Goal: Answer question/provide support

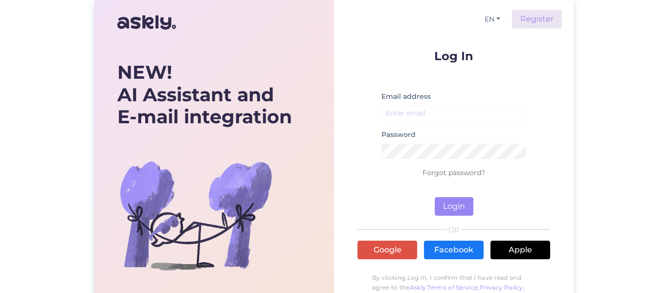
drag, startPoint x: 585, startPoint y: 38, endPoint x: 535, endPoint y: 89, distance: 70.9
click at [585, 38] on div "NEW! AI Assistant and E-mail integration Let’s make it happen! Save hours, win …" at bounding box center [334, 173] width 668 height 347
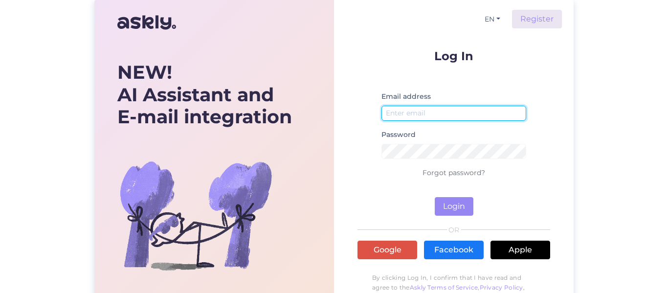
click at [460, 117] on input "email" at bounding box center [454, 113] width 145 height 15
type input "[PERSON_NAME][EMAIL_ADDRESS][PERSON_NAME][DOMAIN_NAME]"
click at [435, 197] on button "Login" at bounding box center [454, 206] width 39 height 19
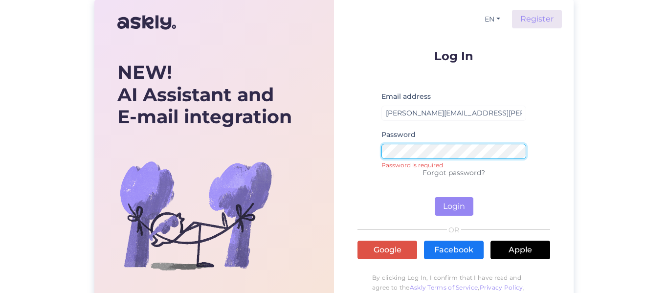
click at [435, 197] on button "Login" at bounding box center [454, 206] width 39 height 19
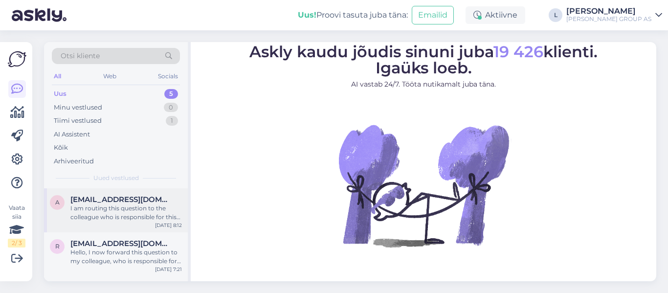
click at [114, 211] on div "I am routing this question to the colleague who is responsible for this topic. …" at bounding box center [126, 213] width 112 height 18
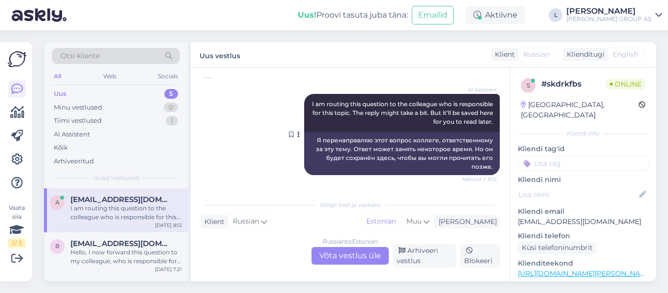
scroll to position [1565, 0]
click at [357, 253] on div "Russian to Estonian Võta vestlus üle" at bounding box center [350, 256] width 77 height 18
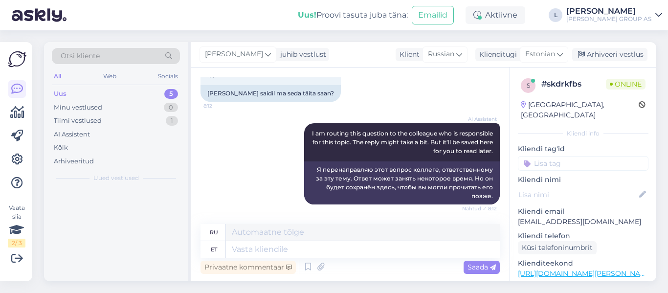
scroll to position [1536, 0]
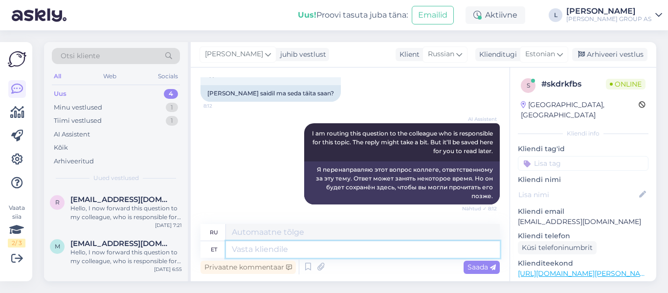
click at [279, 254] on textarea at bounding box center [363, 249] width 274 height 17
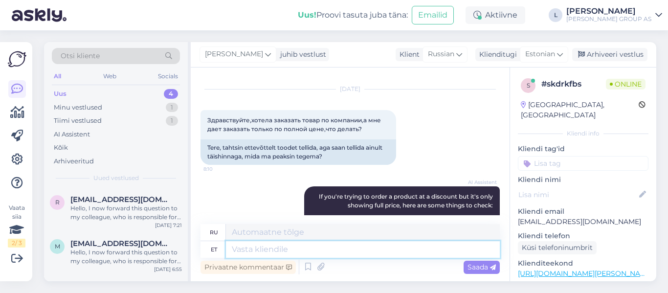
scroll to position [19, 0]
click at [280, 253] on textarea at bounding box center [363, 249] width 274 height 17
type textarea "Tere,"
type textarea "Привет"
type textarea "Tere,"
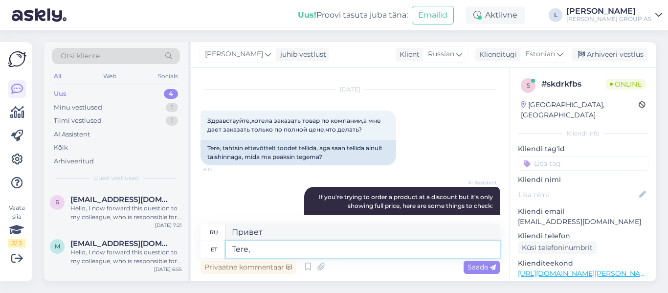
type textarea "Привет,"
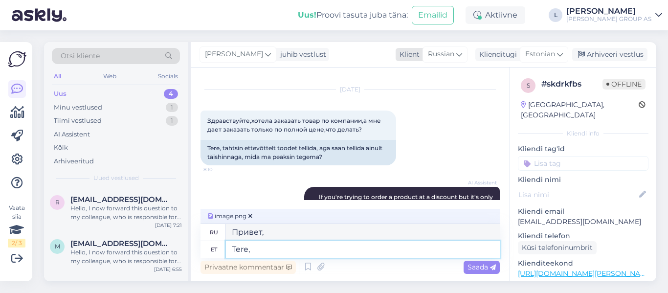
type textarea "Tere,"
click at [456, 55] on div "Russian" at bounding box center [445, 54] width 45 height 16
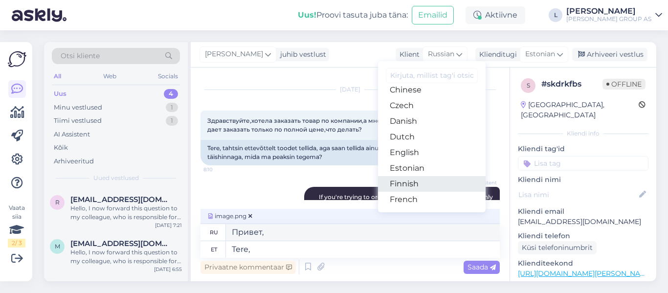
scroll to position [98, 0]
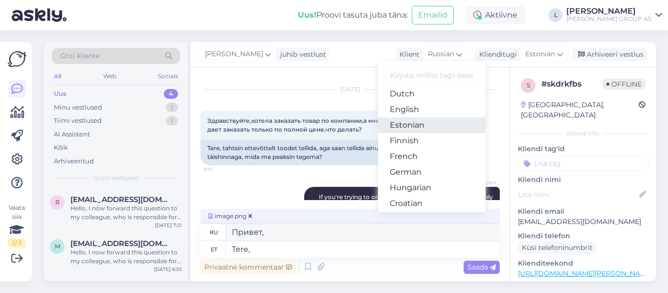
click at [430, 131] on link "Estonian" at bounding box center [432, 125] width 108 height 16
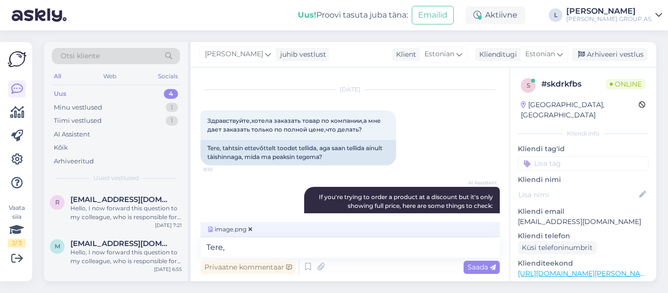
click at [481, 267] on span "Saada" at bounding box center [482, 267] width 28 height 9
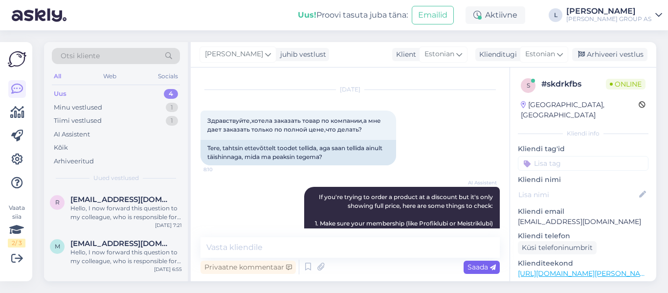
scroll to position [1626, 0]
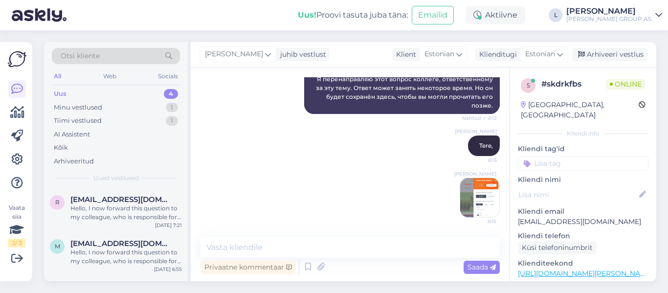
click at [473, 196] on img at bounding box center [480, 197] width 39 height 39
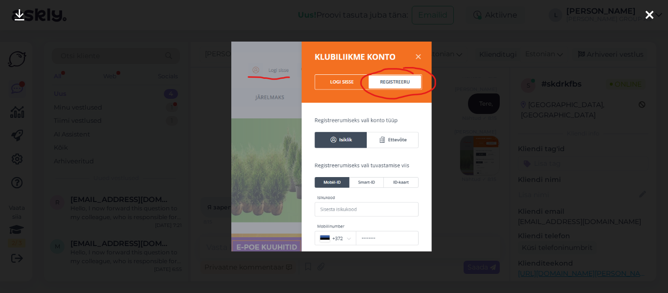
scroll to position [1668, 0]
click at [646, 18] on icon at bounding box center [650, 15] width 8 height 13
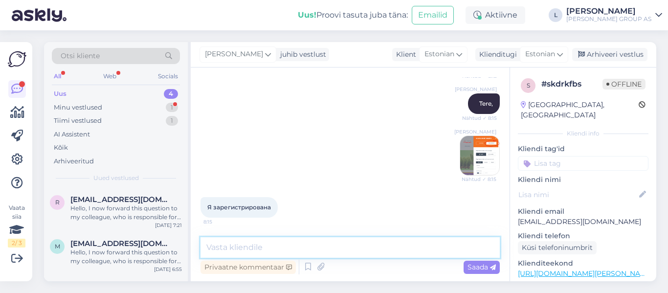
click at [302, 247] on textarea at bounding box center [351, 247] width 300 height 21
click at [434, 52] on span "Estonian" at bounding box center [440, 54] width 30 height 11
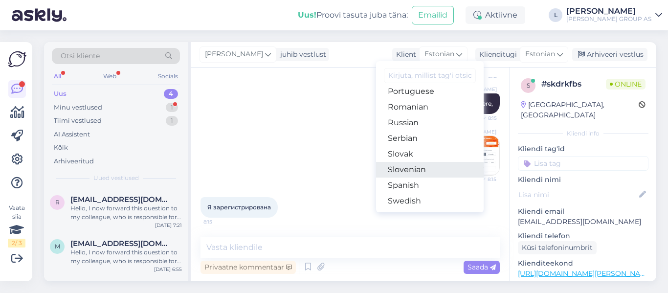
scroll to position [343, 0]
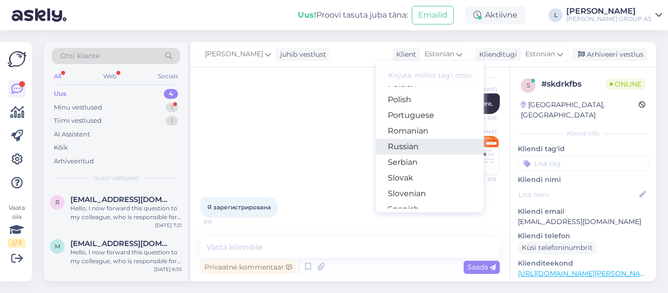
click at [415, 146] on link "Russian" at bounding box center [430, 147] width 108 height 16
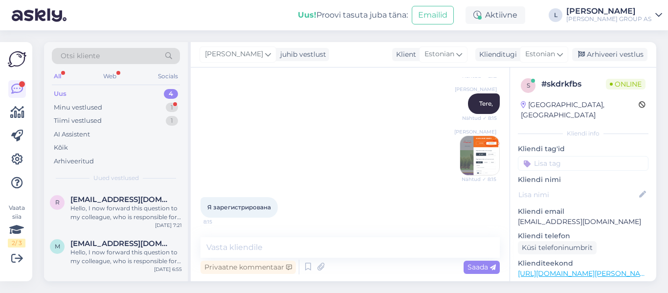
scroll to position [1679, 0]
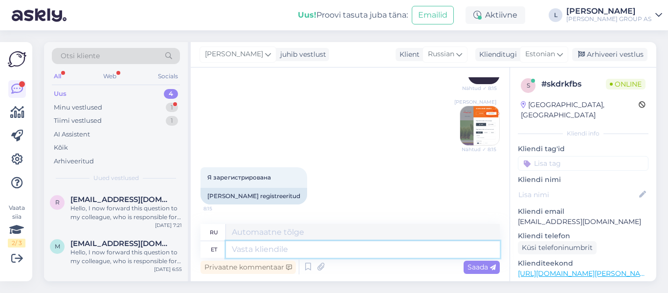
click at [314, 253] on textarea at bounding box center [363, 249] width 274 height 17
type textarea "[PERSON_NAME]"
type textarea "Если"
type textarea "[PERSON_NAME]"
type textarea "Если вы"
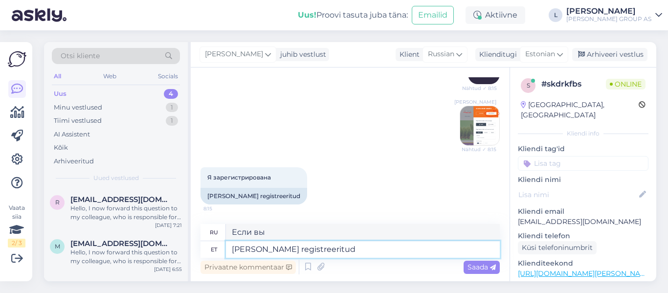
type textarea "[PERSON_NAME] registreeritud s"
type textarea "Если вы зарегистрированы"
type textarea "[PERSON_NAME] registreeritud siis o"
type textarea "Если вы зарегистрированы, то"
type textarea "[PERSON_NAME] registreeritud siis olete"
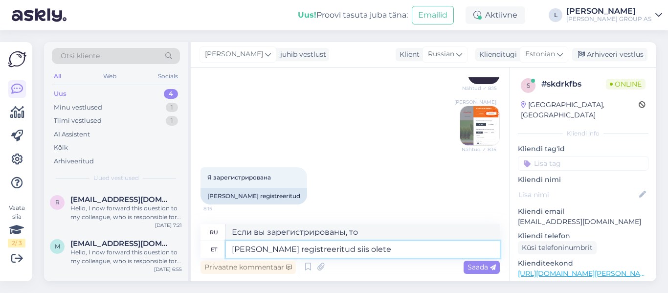
type textarea "Если вы зарегистрированы, вы"
type textarea "[PERSON_NAME] registreeritud siis olete klubiliige"
type textarea "Если вы зарегистрированы, вы являетесь членом клуба."
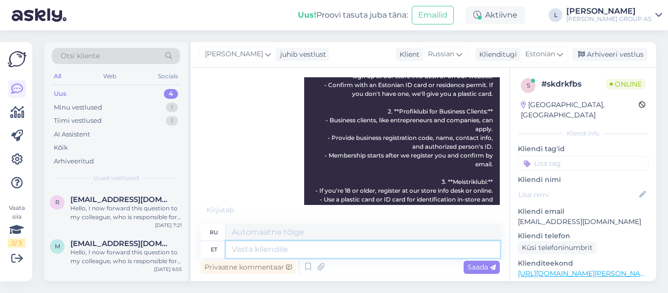
scroll to position [734, 0]
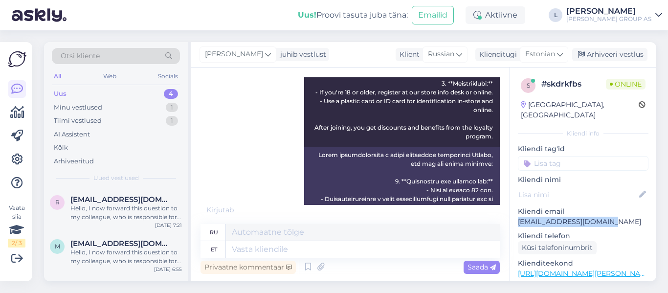
drag, startPoint x: 625, startPoint y: 213, endPoint x: 520, endPoint y: 212, distance: 105.2
click at [520, 217] on p "[EMAIL_ADDRESS][DOMAIN_NAME]" at bounding box center [583, 222] width 131 height 10
copy p "[EMAIL_ADDRESS][DOMAIN_NAME]"
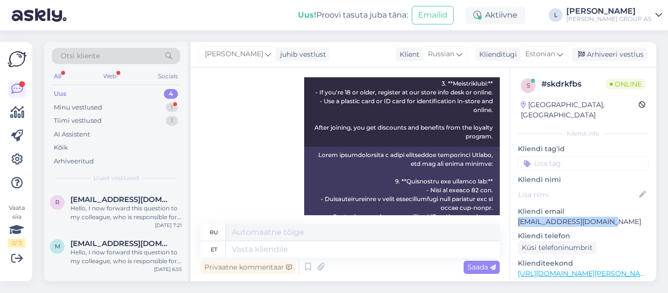
scroll to position [1939, 0]
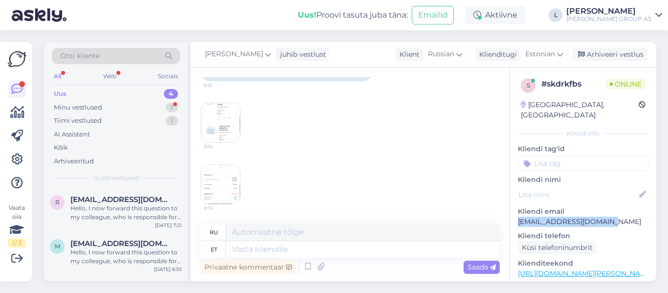
click at [216, 115] on img at bounding box center [220, 122] width 39 height 39
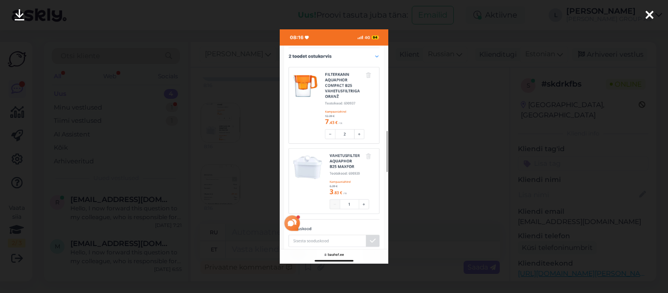
click at [233, 204] on div at bounding box center [334, 146] width 668 height 293
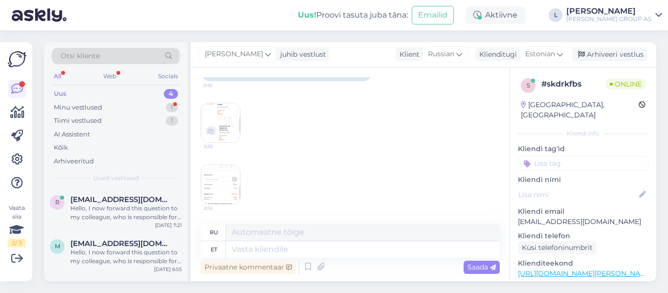
click at [222, 175] on img at bounding box center [220, 184] width 39 height 39
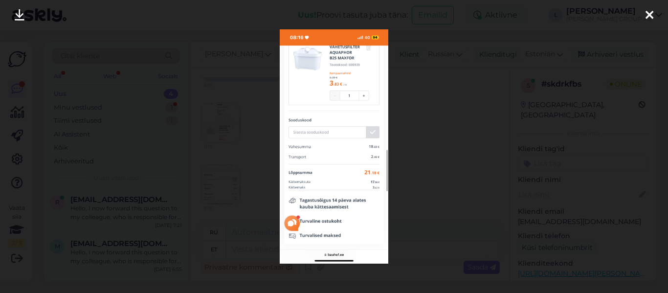
click at [368, 156] on img at bounding box center [334, 146] width 108 height 234
click at [391, 259] on div at bounding box center [334, 146] width 668 height 293
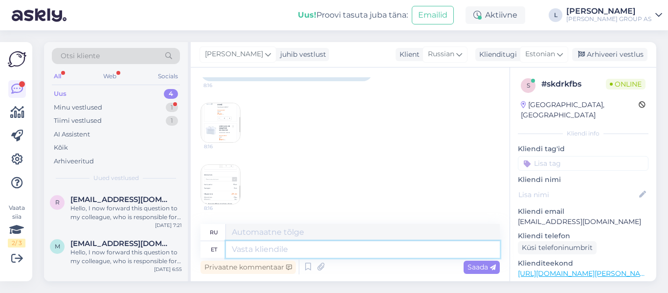
click at [274, 255] on textarea at bounding box center [363, 249] width 274 height 17
click at [233, 182] on img at bounding box center [220, 184] width 39 height 39
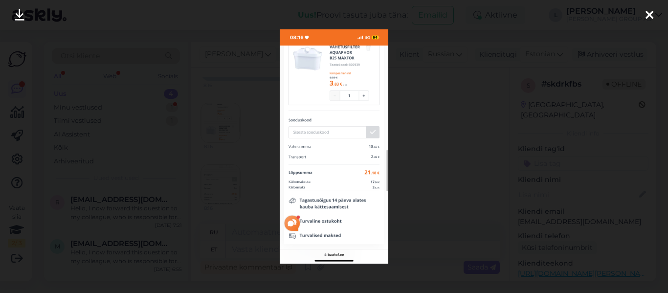
click at [254, 183] on div at bounding box center [334, 146] width 668 height 293
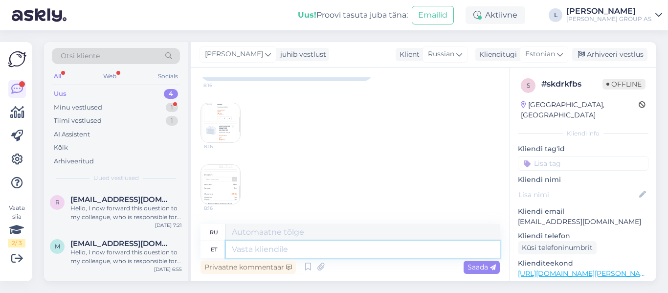
click at [243, 249] on textarea at bounding box center [363, 249] width 274 height 17
type textarea "Or"
type textarea "Или"
type textarea "Oranž"
type textarea "Апельсин"
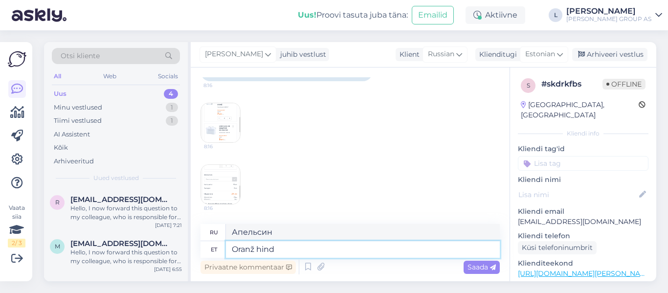
type textarea "Oranž hind"
type textarea "Цена на апельсин"
type textarea "Oranž hind ongi"
type textarea "Цена на апельсин правильная."
type textarea "Oranž hind ongi kliendi"
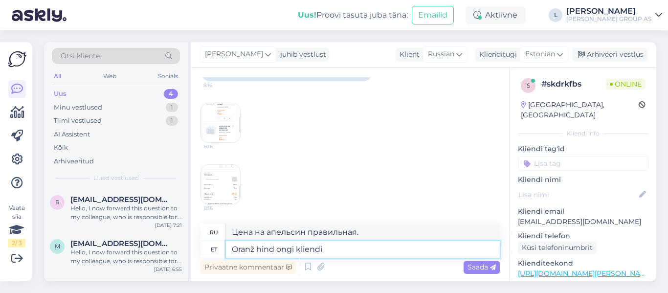
type textarea "Оранжевая цена – это цена клиента."
type textarea "Oranž hind ongi kliendi hind"
type textarea "Оранжевая цена — это цена клиента."
type textarea "Oranž hind ongi kliendi hind soodustusega"
type textarea "Оранжевая цена — это цена клиента со скидкой."
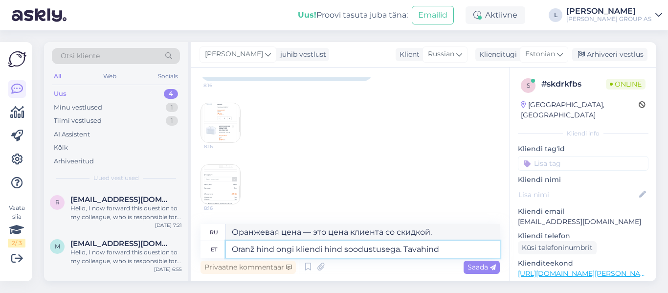
type textarea "Oranž hind ongi kliendi hind soodustusega. Tavahind o"
type textarea "Оранжевая цена — это цена для клиента со скидкой. Обычная цена."
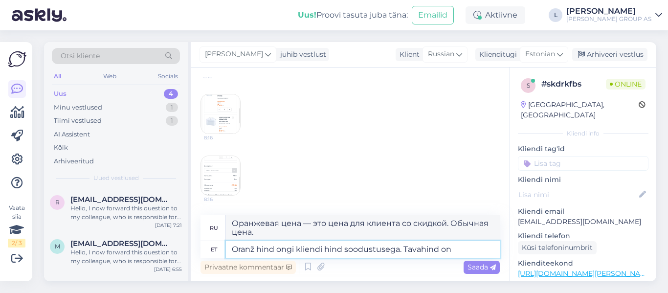
type textarea "Oranž hind ongi kliendi hind soodustusega. Tavahind on"
type textarea "Оранжевая цена — это цена для клиента со скидкой. Обычная цена:"
type textarea "Oranž hind ongi kliendi hind soodustusega. Tavahind on hall"
type textarea "Оранжевый цвет — это цена со скидкой для клиента. Обычная цена — серый."
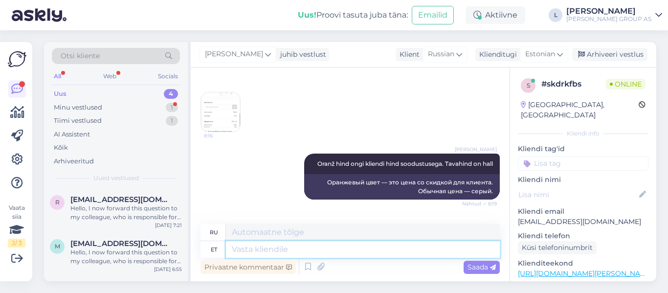
scroll to position [1927, 0]
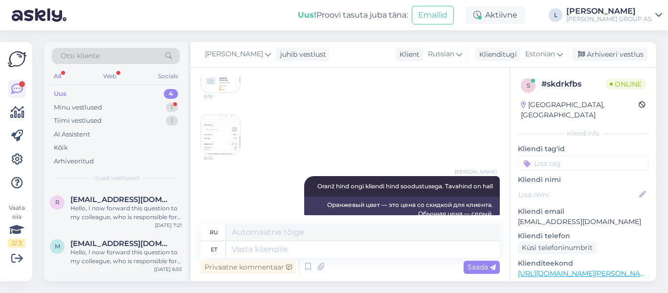
click at [227, 92] on img at bounding box center [220, 72] width 39 height 39
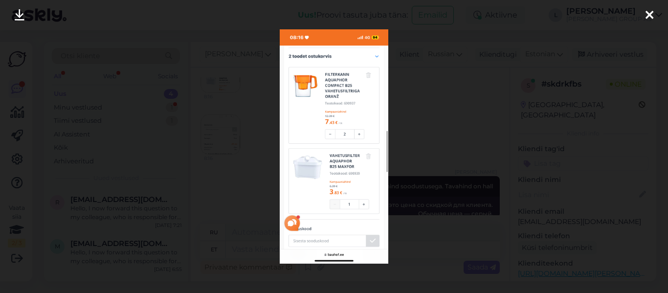
click at [416, 184] on div at bounding box center [334, 146] width 668 height 293
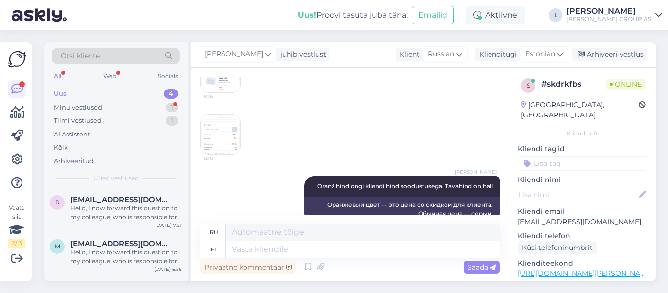
click at [226, 154] on img at bounding box center [220, 134] width 39 height 39
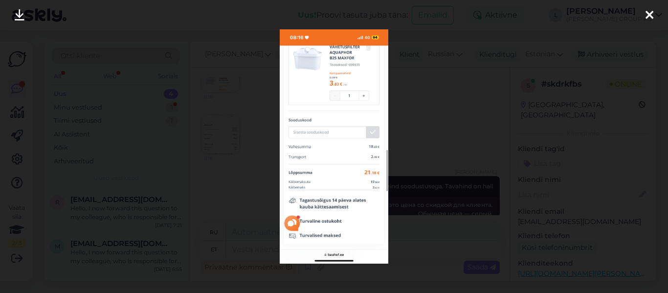
click at [280, 163] on img at bounding box center [334, 146] width 108 height 234
click at [247, 182] on div at bounding box center [334, 146] width 668 height 293
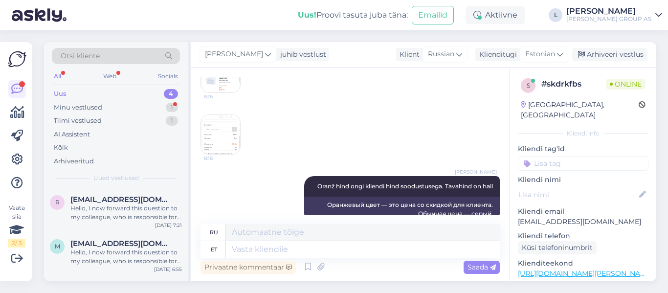
click at [219, 92] on img at bounding box center [220, 72] width 39 height 39
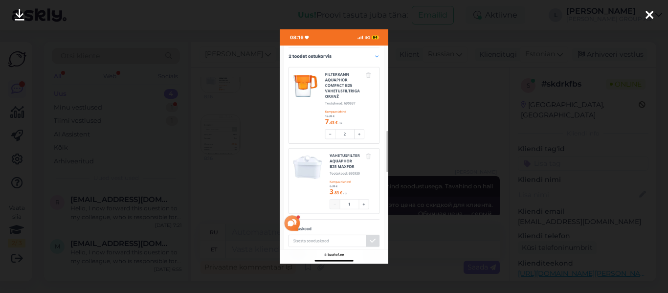
click at [239, 267] on div at bounding box center [334, 146] width 668 height 293
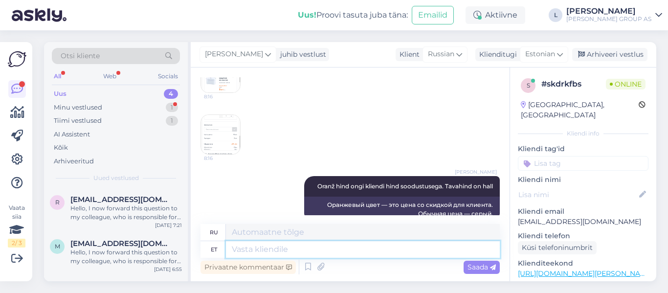
click at [266, 249] on textarea at bounding box center [363, 249] width 274 height 17
click at [211, 92] on img at bounding box center [220, 72] width 39 height 39
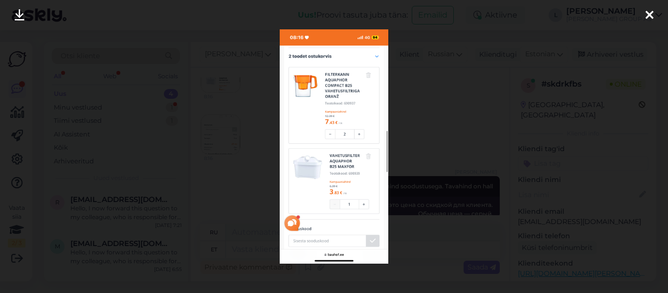
click at [224, 157] on div at bounding box center [334, 146] width 668 height 293
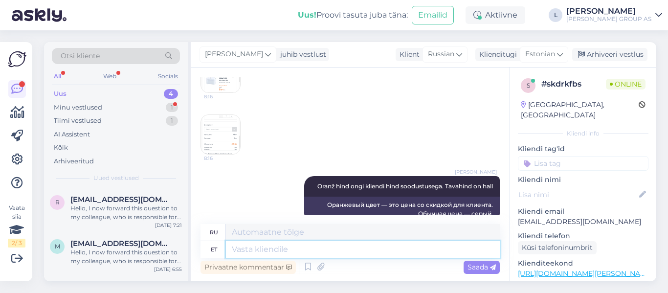
click at [243, 250] on textarea at bounding box center [363, 249] width 274 height 17
click at [225, 92] on img at bounding box center [220, 72] width 39 height 39
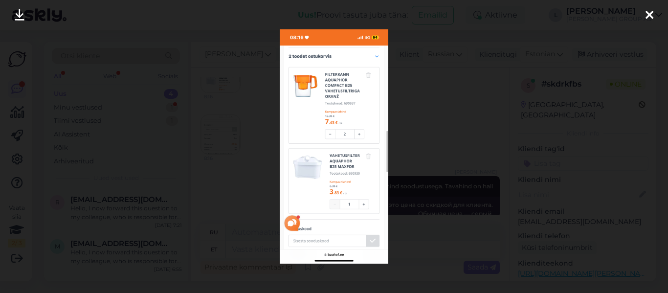
click at [225, 143] on div at bounding box center [334, 146] width 668 height 293
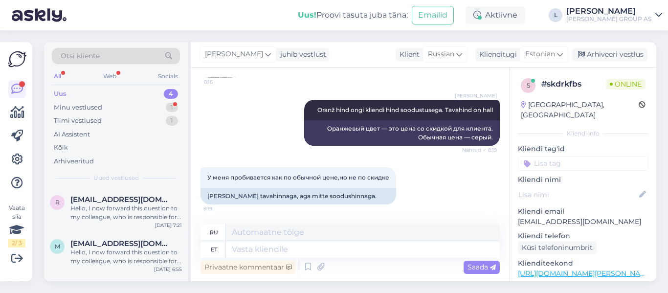
scroll to position [2074, 0]
click at [317, 253] on textarea at bounding box center [363, 249] width 274 height 17
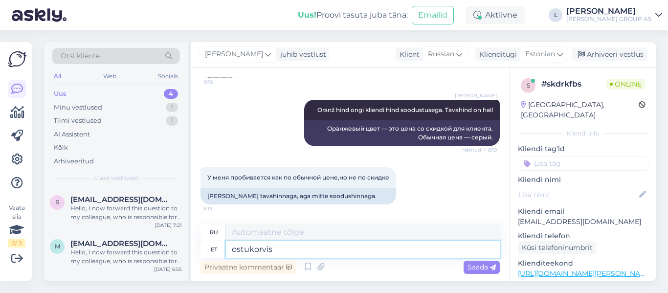
type textarea "ostukorvis"
type textarea "в [GEOGRAPHIC_DATA]"
type textarea "ostukorvis on"
type textarea "в корзине есть"
type textarea "ostukorvis on õige"
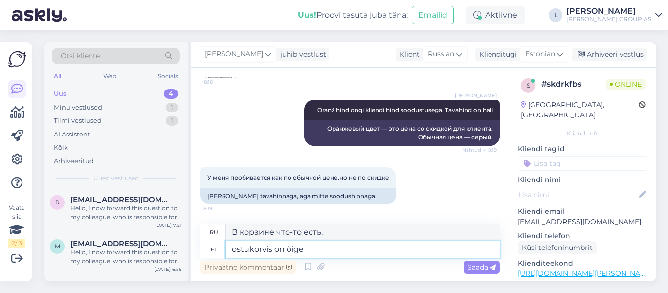
type textarea "в корзине правильный"
type textarea "ostukorvis on õige hind"
type textarea "правильная цена указана в корзине"
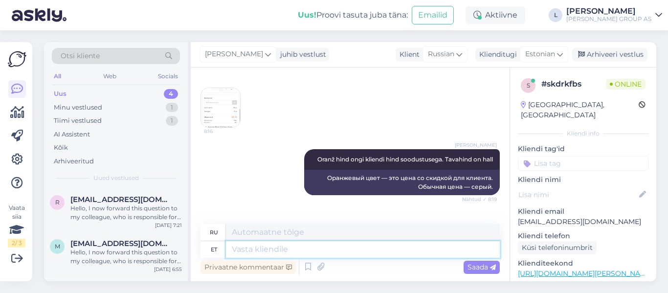
scroll to position [1937, 0]
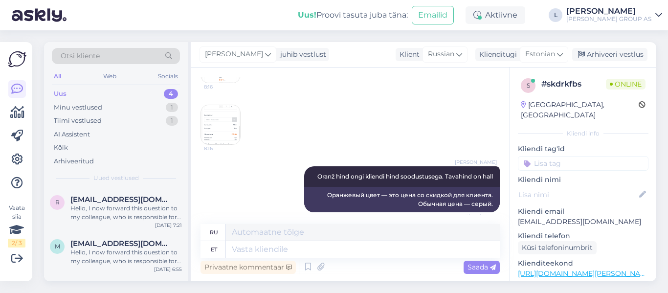
click at [232, 83] on img at bounding box center [220, 63] width 39 height 39
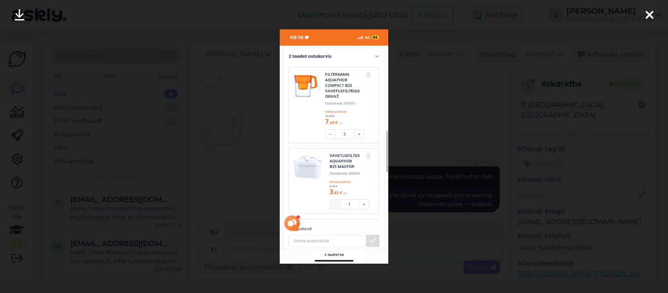
click at [255, 175] on div at bounding box center [334, 146] width 668 height 293
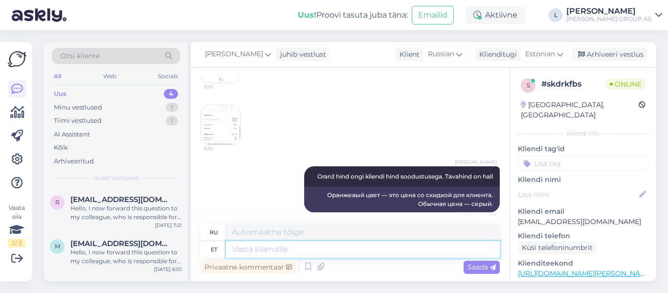
click at [289, 250] on textarea at bounding box center [363, 249] width 274 height 17
type textarea "7,"
type textarea "7"
type textarea "7,43x"
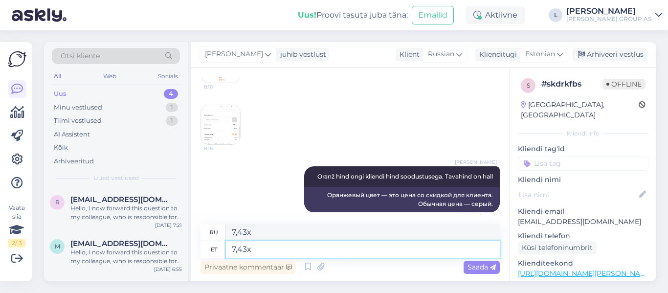
type textarea "7,43x2"
type textarea "7,43x2?"
type textarea "7,43x2+"
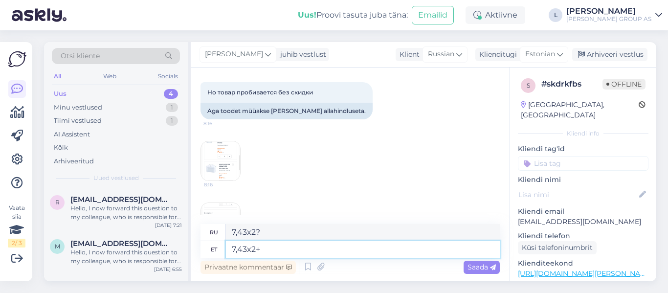
type textarea "7.43x2+"
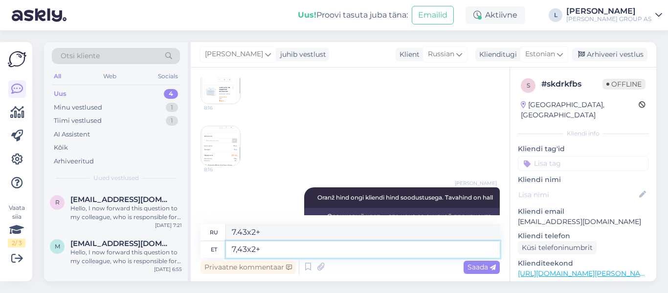
scroll to position [1986, 0]
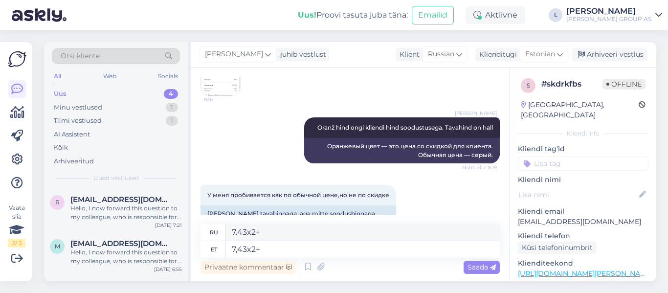
click at [215, 73] on div "Vestlus algas [DATE] Здравствуйте,хотела заказать товар по компании,а мне дает …" at bounding box center [350, 175] width 319 height 214
click at [217, 34] on img at bounding box center [220, 14] width 39 height 39
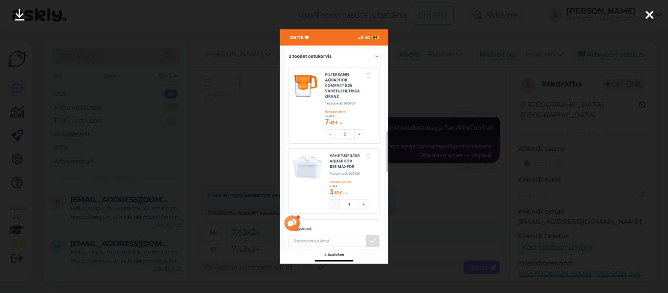
click at [217, 92] on div at bounding box center [334, 146] width 668 height 293
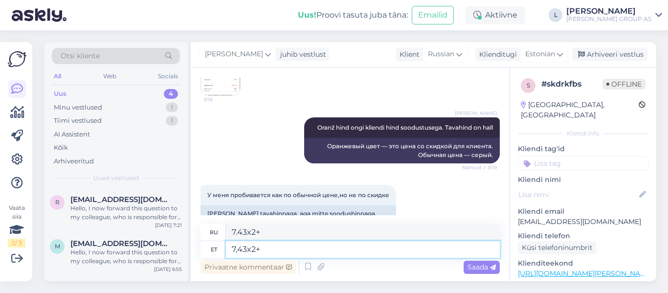
click at [301, 251] on textarea "7,43x2+" at bounding box center [363, 249] width 274 height 17
type textarea "7,43x2+3,8"
type textarea "7,43x2+3,83"
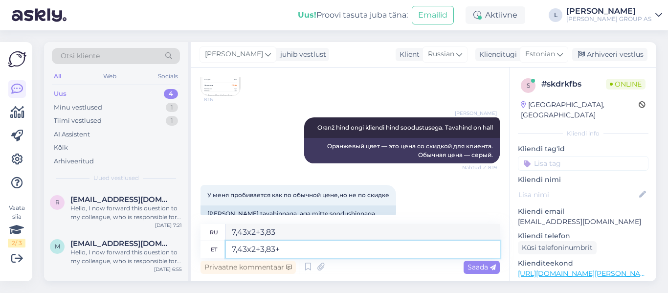
type textarea "7,43x2+3,83+ t"
type textarea "7,43x2+3,83+"
type textarea "7,43x2+3,83+ transport"
type textarea "7.43x2+3.83+ транспортировка"
type textarea "7,43x2+3,83+ transport 2,49"
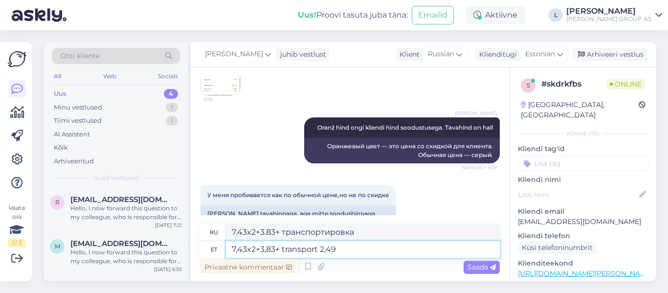
type textarea "7,43x2+3,83+ транспортировка 2,4"
type textarea "7,43x2+3,83+ transport 2,49="
type textarea "7,43x2+3,83+ транспорт 2,49="
type textarea "7,43x2+3,83+ transport 2,49=21"
type textarea "7,43x2+3,83+ транспорт 2,49=21"
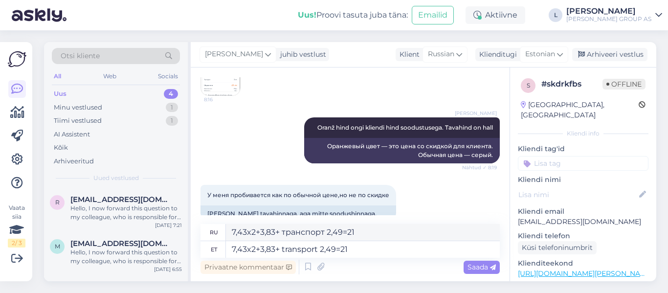
click at [225, 95] on img at bounding box center [220, 75] width 39 height 39
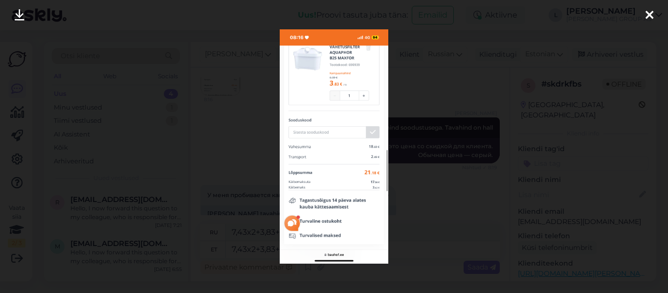
click at [234, 178] on div at bounding box center [334, 146] width 668 height 293
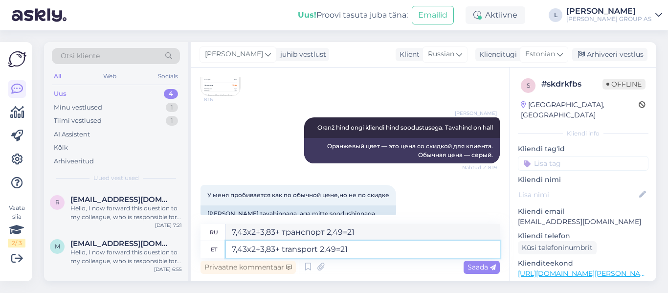
click at [377, 253] on textarea "7,43x2+3,83+ transport 2,49=21" at bounding box center [363, 249] width 274 height 17
type textarea "7,43x2+3,83+ transport 2,49=21,18"
type textarea "7,43x2+3,83+ транспорт 2,49=21,18"
type textarea "7,43x2+3,83+ transport 2,49=21,18"
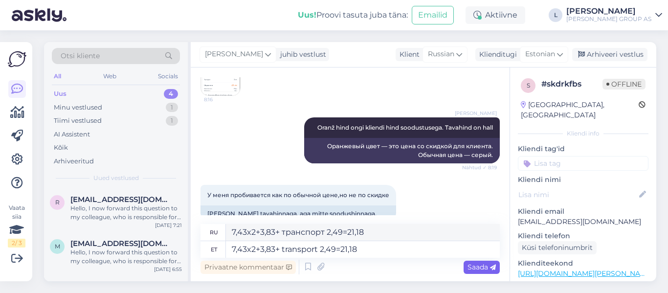
click at [472, 267] on span "Saada" at bounding box center [482, 267] width 28 height 9
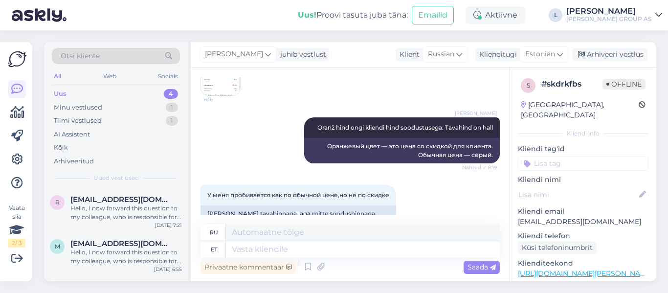
scroll to position [2191, 0]
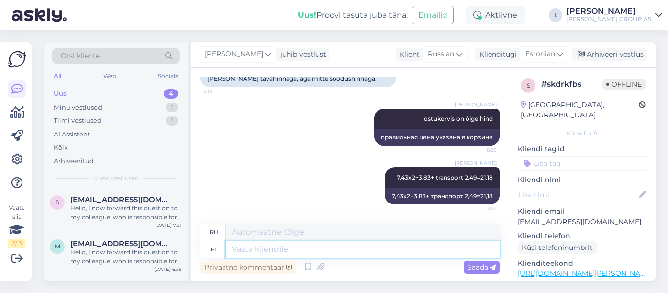
click at [288, 254] on textarea at bounding box center [363, 249] width 274 height 17
type textarea "Täpsustage"
type textarea "Указать"
type textarea "Täpsustage kus"
type textarea "Укажите где"
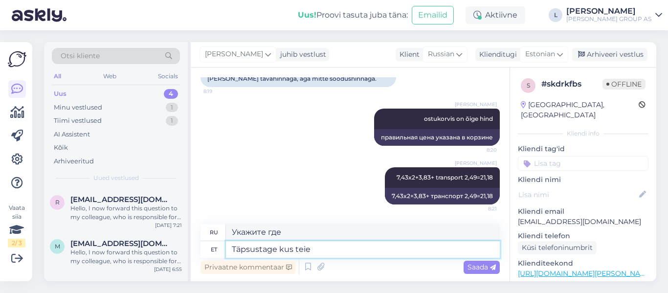
type textarea "Täpsustage kus teie a"
type textarea "Укажите, где вы находитесь"
type textarea "Täpsustage kus teie arvates"
type textarea "Укажите, где вы думаете"
type textarea "Täpsustage kus teie arvates on"
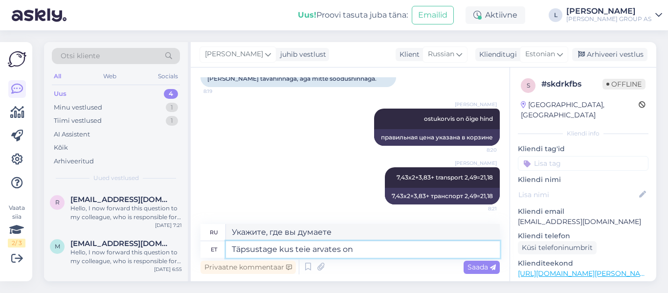
type textarea "Укажите, где, по вашему мнению, это находится."
type textarea "Täpsustage kus teie arvates on viga"
type textarea "Укажите, где, по вашему мнению, находится ошибка."
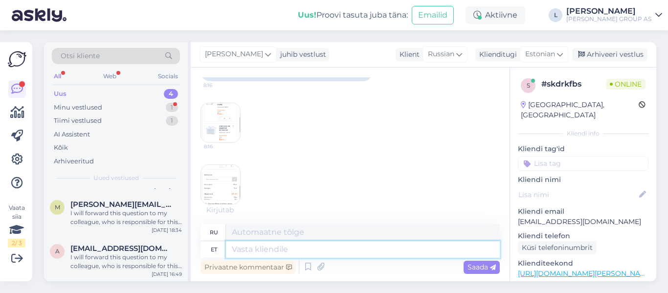
scroll to position [1878, 0]
click at [227, 141] on img at bounding box center [220, 121] width 39 height 39
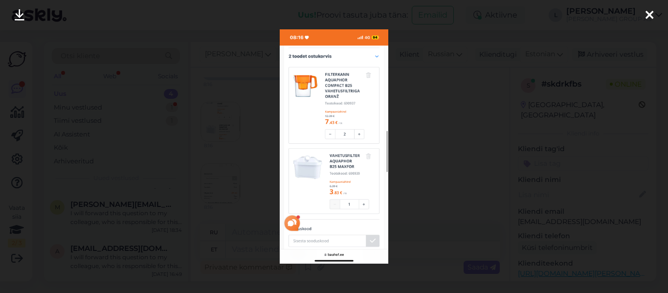
scroll to position [2426, 0]
click at [418, 78] on div at bounding box center [334, 146] width 668 height 293
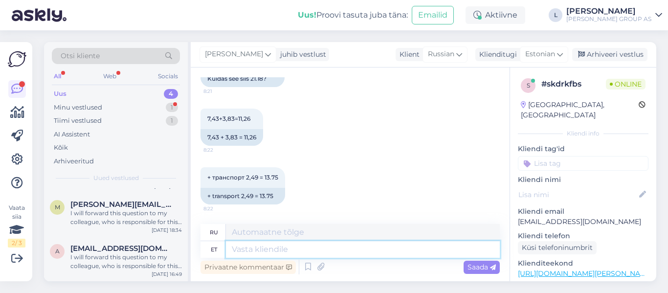
click at [271, 255] on textarea at bounding box center [363, 249] width 274 height 17
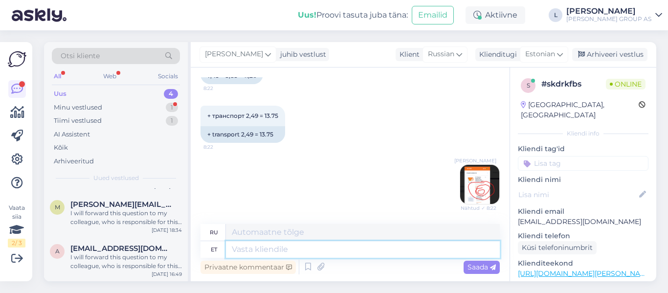
scroll to position [2439, 0]
click at [308, 250] on textarea at bounding box center [363, 249] width 274 height 17
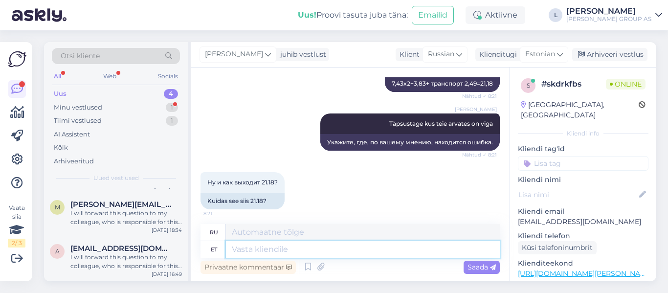
scroll to position [2243, 0]
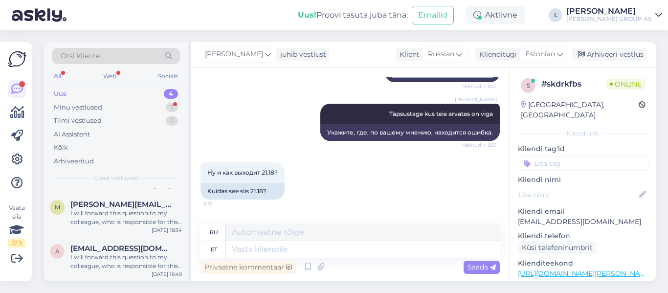
drag, startPoint x: 487, startPoint y: 126, endPoint x: 374, endPoint y: 124, distance: 113.6
click at [385, 82] on div "[PERSON_NAME] 7,43x2+3,83+ transport 2,49=21,18 Nähtud ✓ 8:21 7,43x2+3,83+ тран…" at bounding box center [442, 63] width 115 height 37
click at [457, 66] on div "[PERSON_NAME] 7,43x2+3,83+ transport 2,49=21,18 Nähtud ✓ 8:21" at bounding box center [442, 55] width 115 height 21
click at [484, 59] on span "7,43x2+3,83+ transport 2,49=21,18" at bounding box center [445, 54] width 96 height 7
drag, startPoint x: 486, startPoint y: 127, endPoint x: 386, endPoint y: 124, distance: 99.9
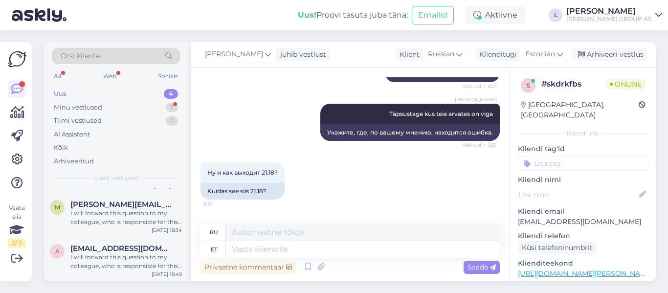
click at [386, 66] on div "[PERSON_NAME] 7,43x2+3,83+ transport 2,49=21,18 Nähtud ✓ 8:21" at bounding box center [442, 55] width 115 height 21
copy span "7,43x2+3,83+ transport 2,49=21,18"
click at [357, 244] on textarea at bounding box center [363, 249] width 274 height 17
paste textarea "7,43x2+3,83+ transport 2,49=21,18"
type textarea "7,43x2+3,83+ transport 2,49=21,18"
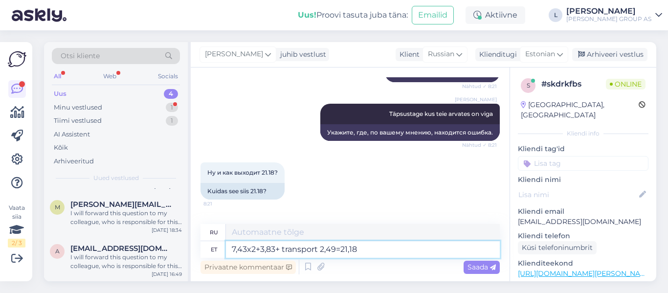
type textarea "7,43x2+3,83+ транспорт 2,49=21,18"
type textarea "7,43x2+3,83+ transport 2,49=21,18"
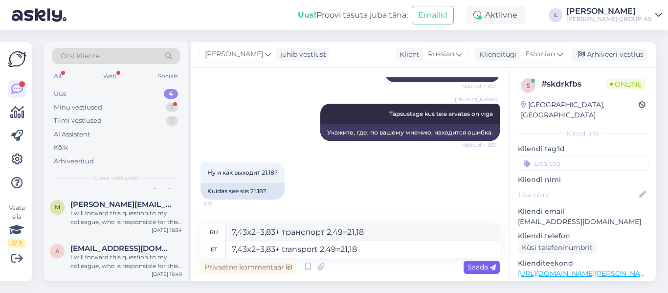
click at [488, 268] on span "Saada" at bounding box center [482, 267] width 28 height 9
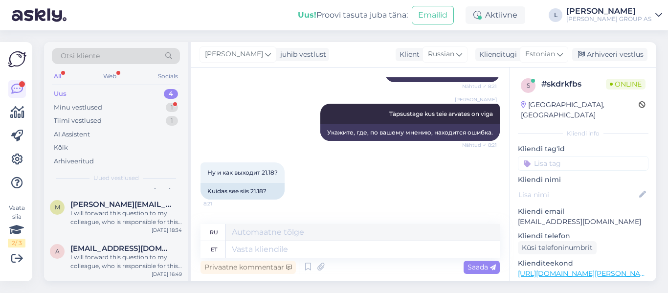
scroll to position [2547, 0]
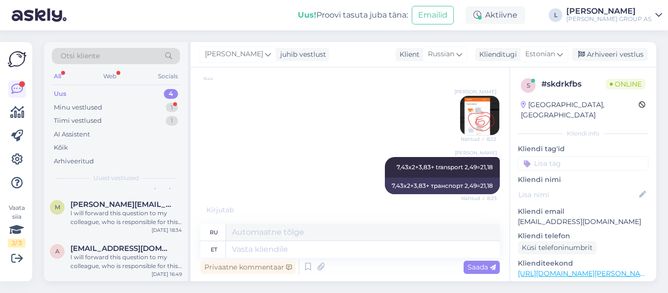
drag, startPoint x: 607, startPoint y: 47, endPoint x: 608, endPoint y: 41, distance: 6.9
click at [608, 47] on div "[PERSON_NAME] juhib vestlust Klient Russian Arabic Belarusian Bulgarian Chinese…" at bounding box center [424, 54] width 466 height 25
click at [604, 51] on div "Arhiveeri vestlus" at bounding box center [610, 54] width 75 height 13
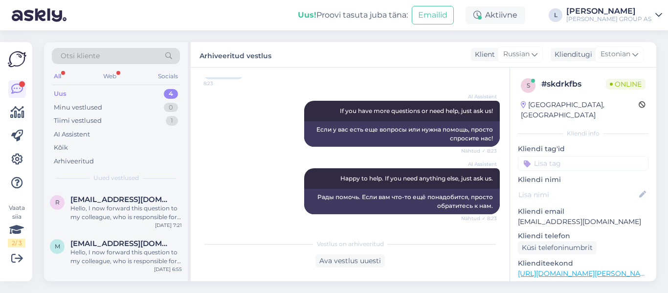
scroll to position [2789, 0]
click at [157, 222] on div "[DATE] 8:29" at bounding box center [168, 225] width 28 height 7
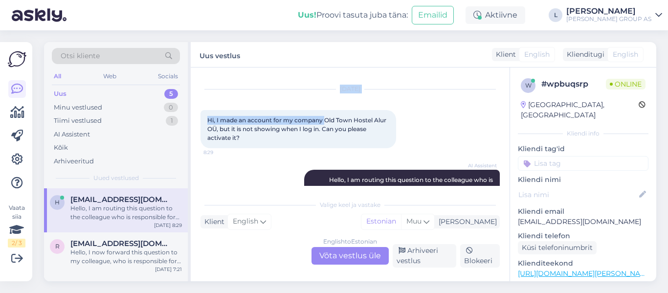
scroll to position [15, 0]
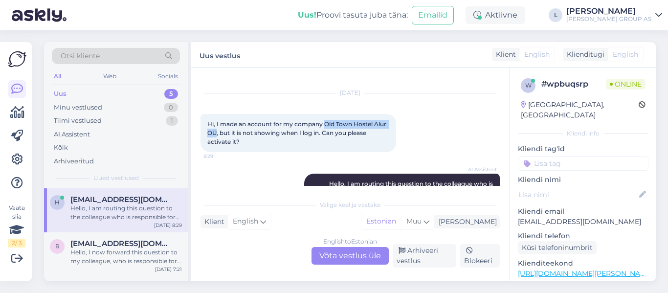
drag, startPoint x: 325, startPoint y: 87, endPoint x: 217, endPoint y: 131, distance: 116.6
click at [217, 131] on span "Hi, I made an account for my company Old Town Hostel Alur OÜ, but it is not sho…" at bounding box center [297, 132] width 181 height 25
copy span "Old Town Hostel Alur OÜ"
click at [335, 256] on div "English to Estonian Võta vestlus üle" at bounding box center [350, 256] width 77 height 18
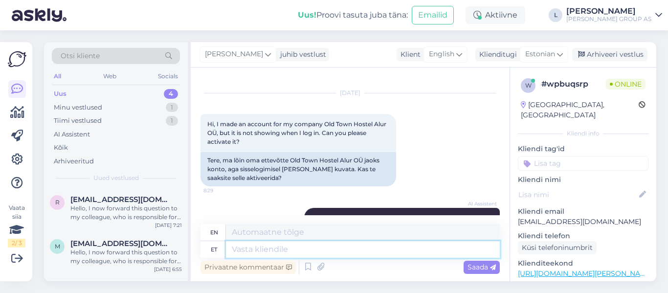
click at [307, 253] on textarea at bounding box center [363, 249] width 274 height 17
type textarea "Tere,"
type textarea "Hello,"
type textarea "Tere, haldur"
type textarea "Hello, manager"
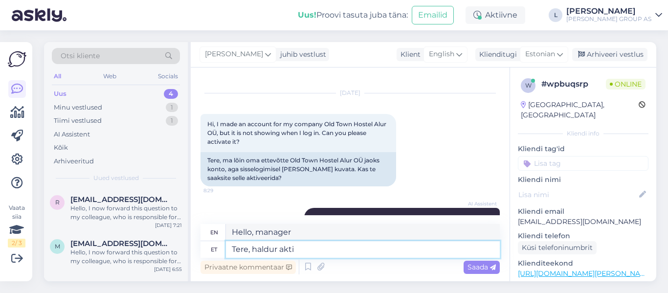
type textarea "Tere, haldur aktiv"
type textarea "Hello, administrator of the document"
type textarea "Tere, haldur aktiveerib"
type textarea "Hello, administrator, activate"
type textarea "Tere, haldur aktiveerib pe"
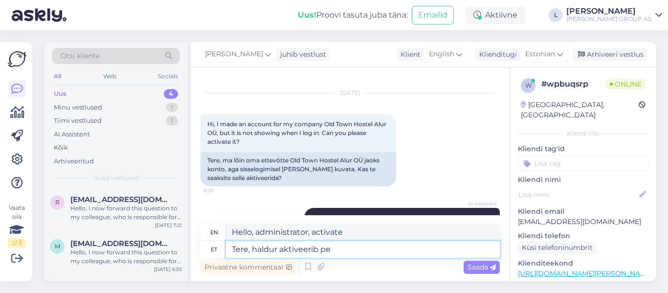
type textarea "Hello, the administrator is activating"
type textarea "Tere, haldur aktiveerib [PERSON_NAME] 1"
type textarea "Hello, the administrator activates the"
type textarea "Tere, haldur aktiveerib [PERSON_NAME] 10:00"
type textarea "Hello, the administrator activates after 10:00"
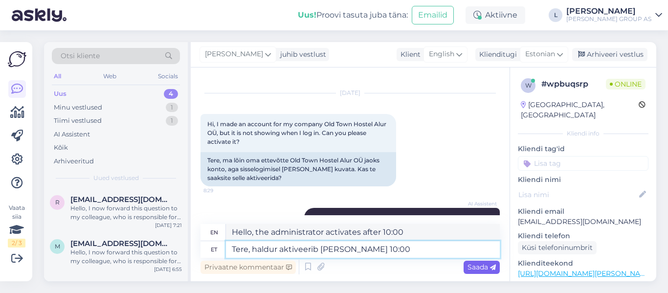
type textarea "Tere, haldur aktiveerib [PERSON_NAME] 10:00"
click at [466, 266] on div "Saada" at bounding box center [482, 267] width 36 height 13
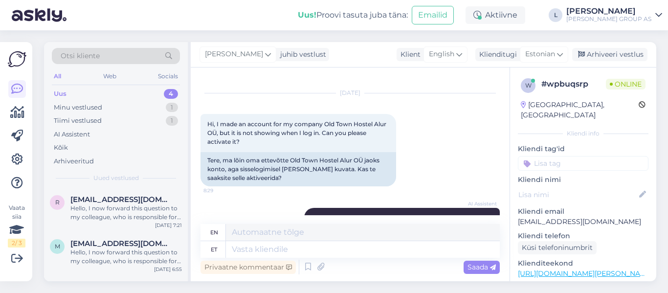
scroll to position [115, 0]
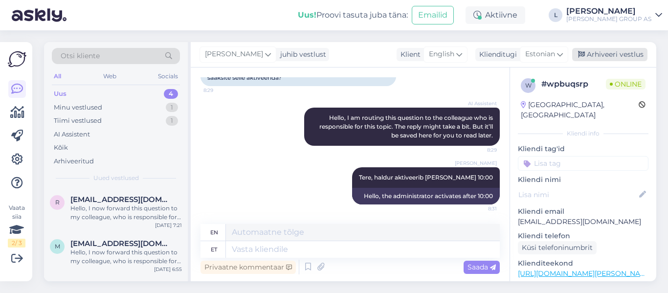
click at [613, 51] on div "Arhiveeri vestlus" at bounding box center [610, 54] width 75 height 13
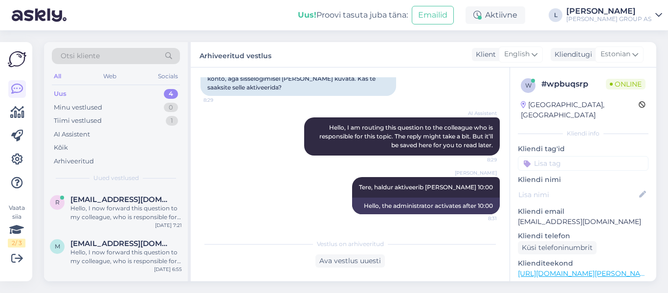
click at [640, 13] on div "[PERSON_NAME]" at bounding box center [609, 11] width 85 height 8
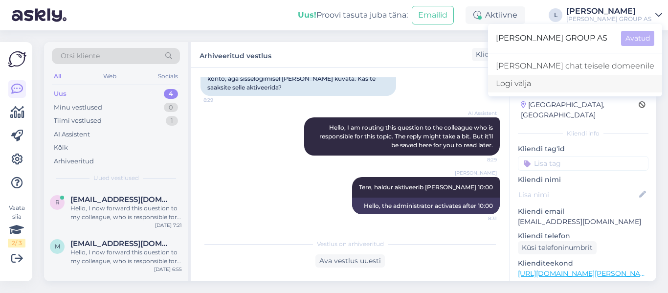
click at [585, 83] on div "Logi välja" at bounding box center [575, 84] width 174 height 18
